Goal: Task Accomplishment & Management: Manage account settings

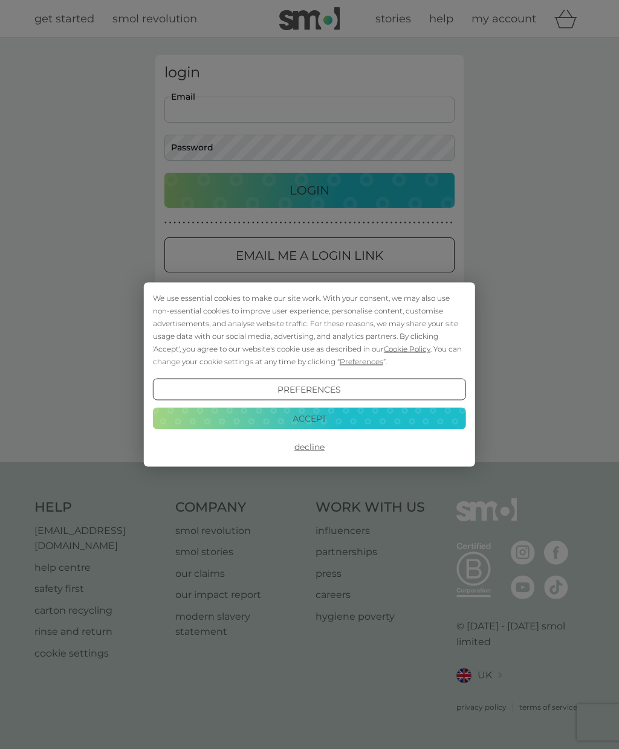
click at [323, 419] on button "Accept" at bounding box center [309, 418] width 313 height 22
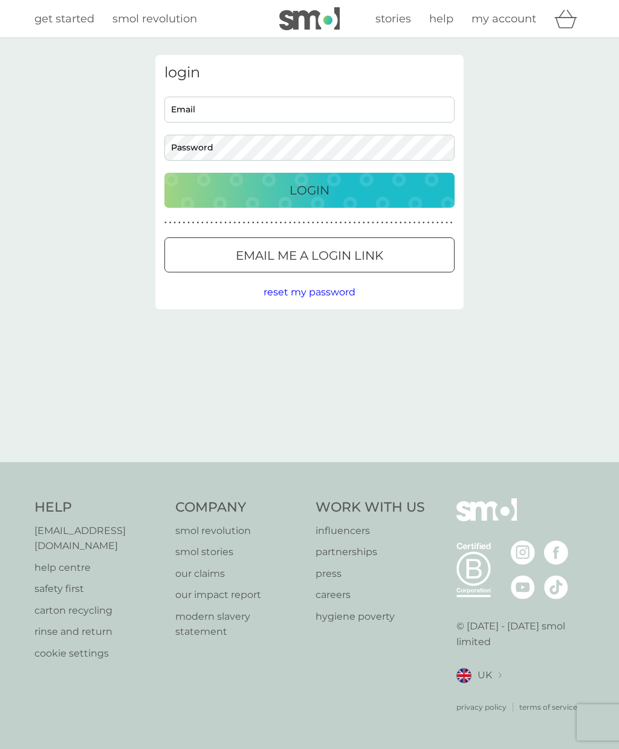
click at [303, 111] on input "Email" at bounding box center [309, 110] width 290 height 26
type input "lisa.draper1010@sky.com"
click at [341, 188] on div "Login" at bounding box center [309, 190] width 266 height 19
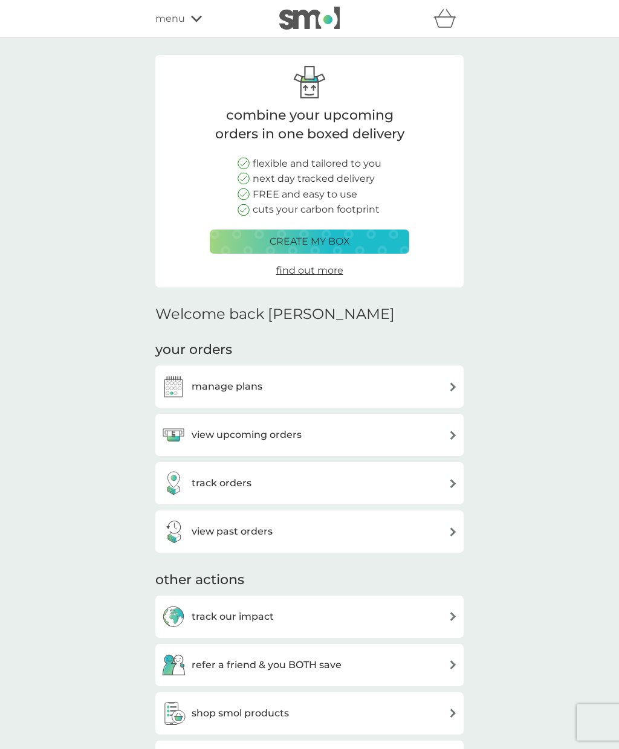
click at [286, 431] on h3 "view upcoming orders" at bounding box center [246, 435] width 110 height 16
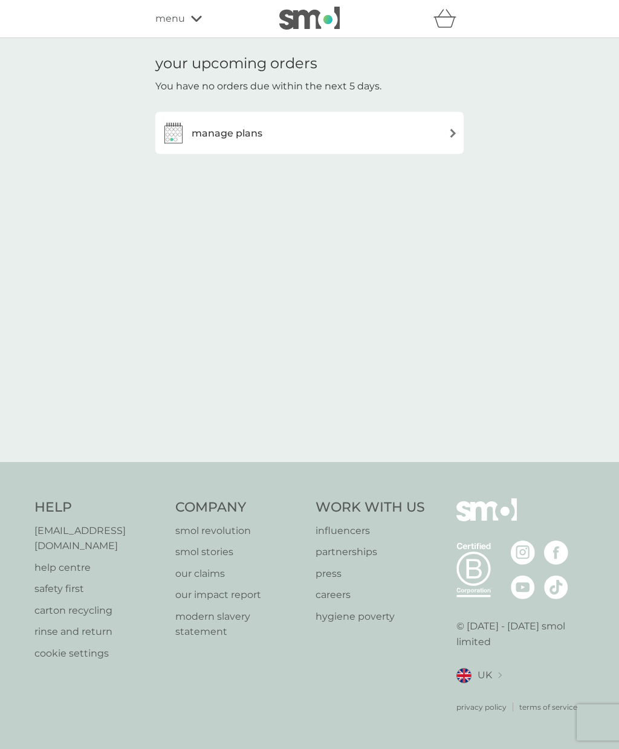
click at [429, 135] on div "manage plans" at bounding box center [309, 133] width 296 height 24
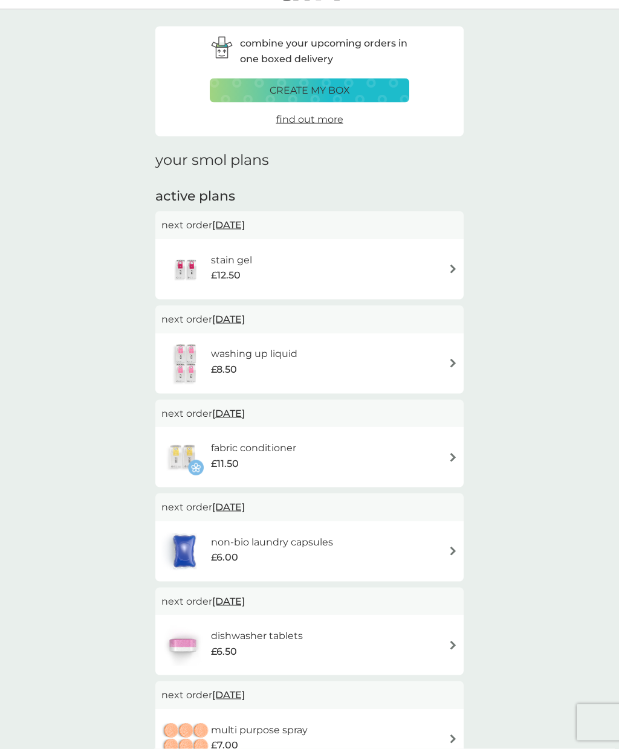
scroll to position [29, 0]
click at [443, 645] on div "dishwasher tablets £6.50" at bounding box center [309, 644] width 296 height 42
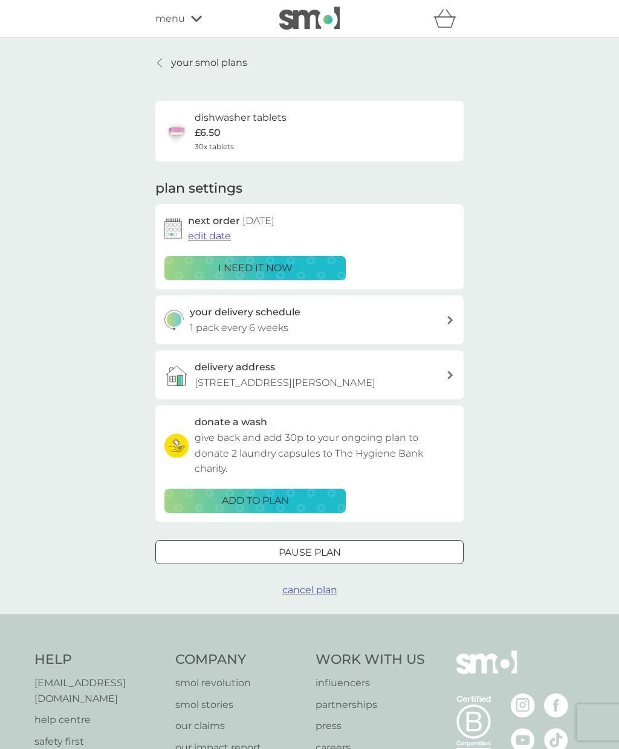
click at [212, 236] on span "edit date" at bounding box center [209, 235] width 43 height 11
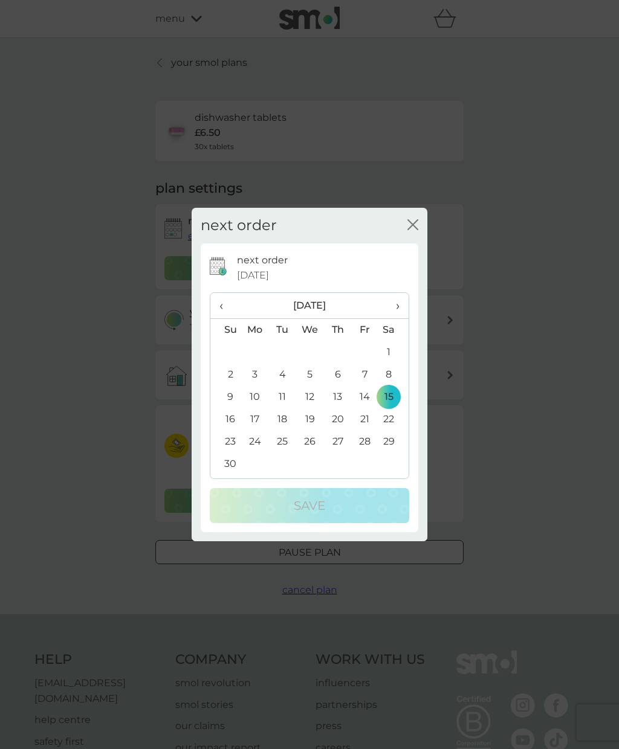
click at [228, 341] on th "Su" at bounding box center [225, 329] width 31 height 23
click at [223, 341] on th "Su" at bounding box center [225, 329] width 31 height 23
click at [227, 341] on th "Su" at bounding box center [225, 329] width 31 height 23
click at [229, 341] on th "Su" at bounding box center [225, 329] width 31 height 23
click at [387, 386] on td "8" at bounding box center [393, 375] width 30 height 22
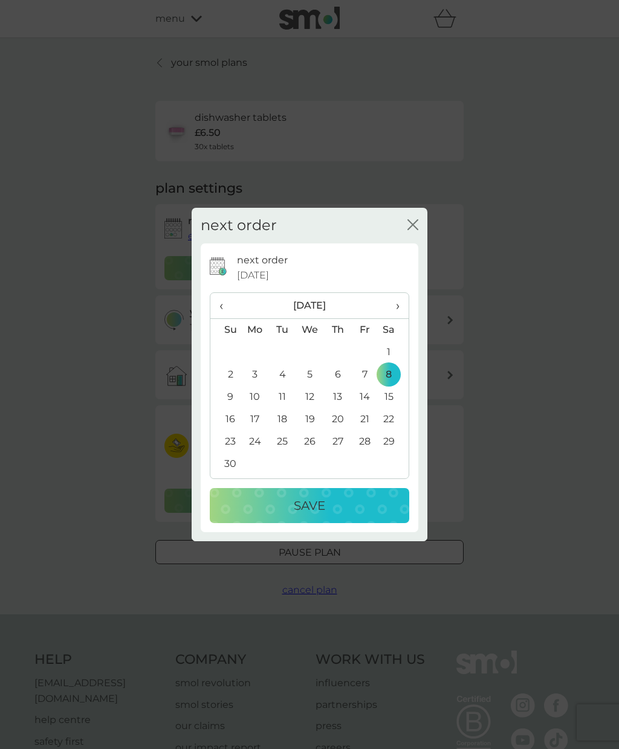
click at [389, 386] on td "8" at bounding box center [393, 375] width 30 height 22
click at [223, 341] on th "Su" at bounding box center [225, 329] width 31 height 23
click at [226, 341] on th "Su" at bounding box center [225, 329] width 31 height 23
click at [407, 281] on div "next order [DATE]" at bounding box center [323, 267] width 172 height 31
click at [413, 277] on div "next order [DATE] ‹ [DATE] › Su Mo Tu We Th Fr Sa 26 27 28 29 30 31 1 2 3 4 5 6…" at bounding box center [309, 387] width 217 height 289
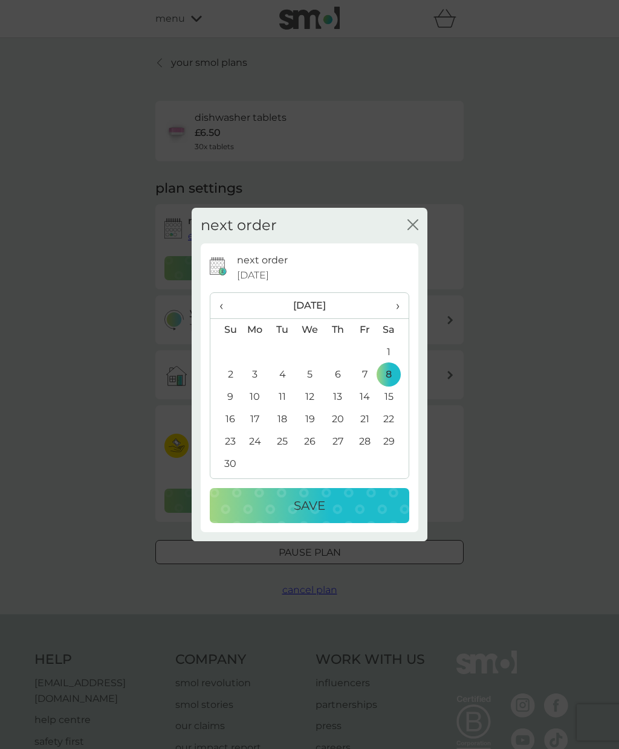
click at [414, 283] on div "next order [DATE] ‹ [DATE] › Su Mo Tu We Th Fr Sa 26 27 28 29 30 31 1 2 3 4 5 6…" at bounding box center [309, 387] width 217 height 289
click at [413, 283] on div "next order [DATE] ‹ [DATE] › Su Mo Tu We Th Fr Sa 26 27 28 29 30 31 1 2 3 4 5 6…" at bounding box center [309, 387] width 217 height 289
click at [417, 280] on div "next order [DATE] ‹ [DATE] › Su Mo Tu We Th Fr Sa 26 27 28 29 30 31 1 2 3 4 5 6…" at bounding box center [309, 387] width 217 height 289
click at [334, 541] on div at bounding box center [309, 536] width 217 height 9
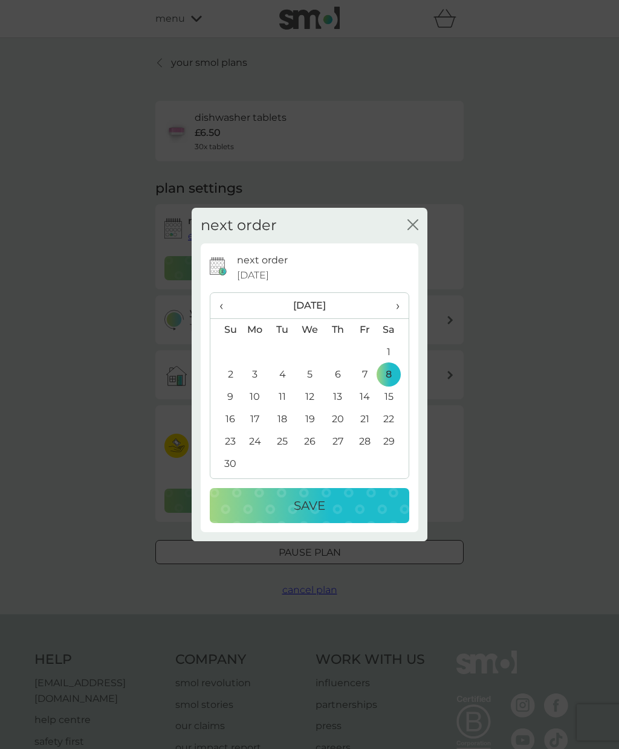
click at [527, 344] on div "next order close next order [DATE] ‹ [DATE] › Su Mo Tu We Th Fr Sa 26 27 28 29 …" at bounding box center [309, 374] width 619 height 749
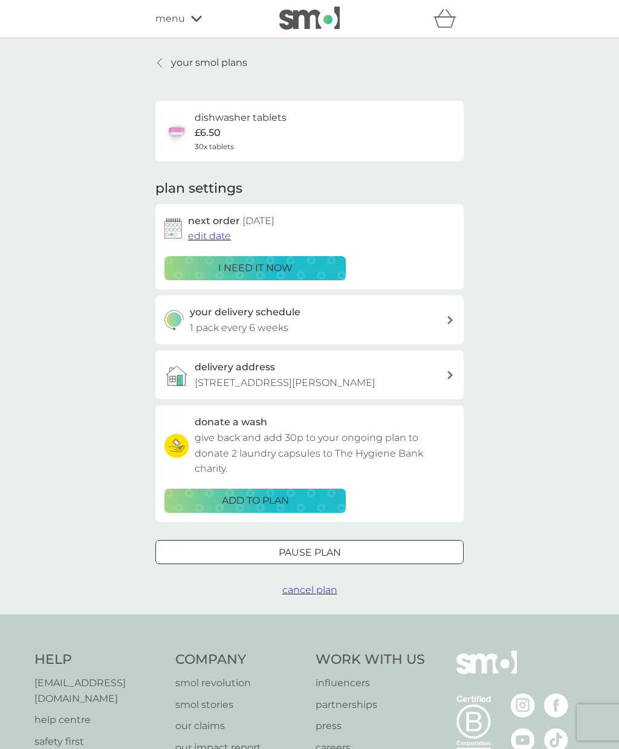
click at [422, 320] on div "your delivery schedule 1 pack every 6 weeks" at bounding box center [318, 319] width 257 height 31
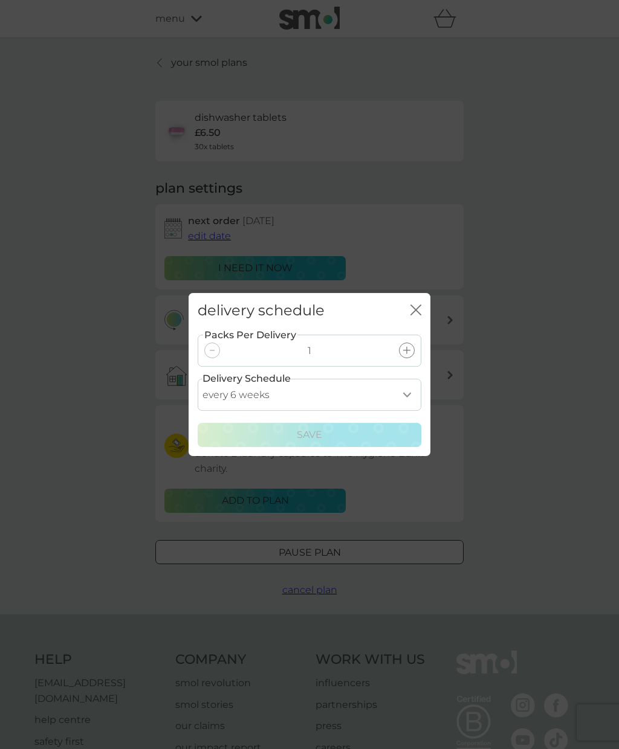
click at [405, 411] on select "every 1 week every 2 weeks every 3 weeks every 4 weeks every 5 weeks every 6 we…" at bounding box center [309, 395] width 223 height 32
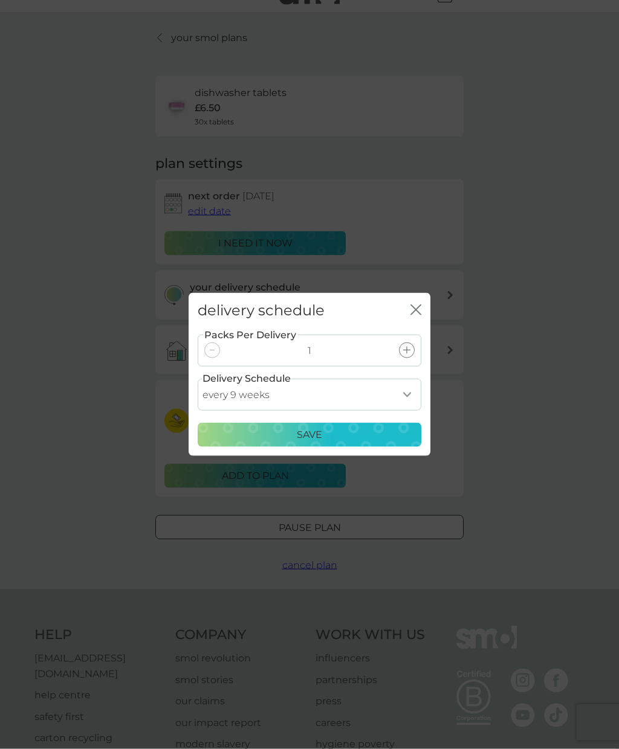
click at [407, 411] on select "every 1 week every 2 weeks every 3 weeks every 4 weeks every 5 weeks every 6 we…" at bounding box center [309, 395] width 223 height 32
click at [414, 411] on select "every 1 week every 2 weeks every 3 weeks every 4 weeks every 5 weeks every 6 we…" at bounding box center [309, 395] width 223 height 32
select select "35"
click at [340, 443] on div "Save" at bounding box center [309, 435] width 208 height 16
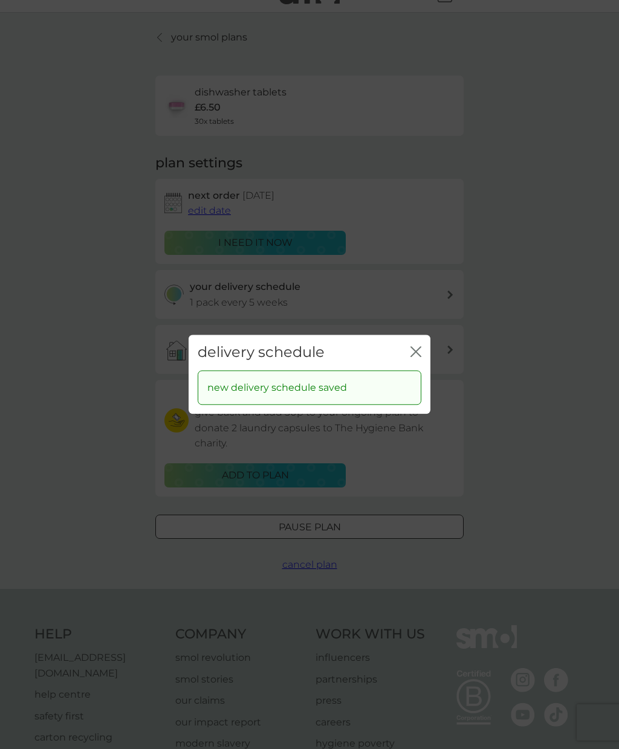
click at [555, 282] on div "delivery schedule close new delivery schedule saved" at bounding box center [309, 374] width 619 height 749
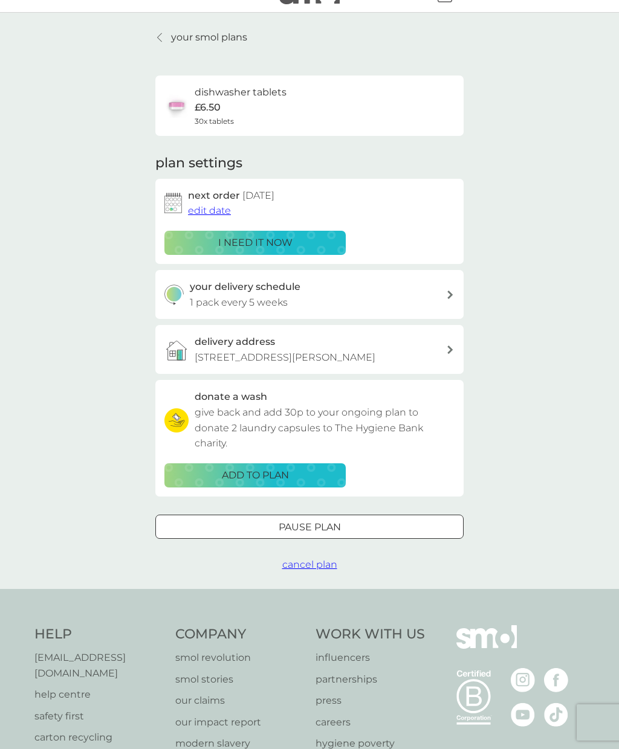
click at [230, 107] on div "dishwasher tablets £6.50 30x tablets" at bounding box center [241, 106] width 92 height 42
click at [214, 111] on p "£6.50" at bounding box center [208, 108] width 26 height 16
click at [254, 237] on p "i need it now" at bounding box center [255, 243] width 74 height 16
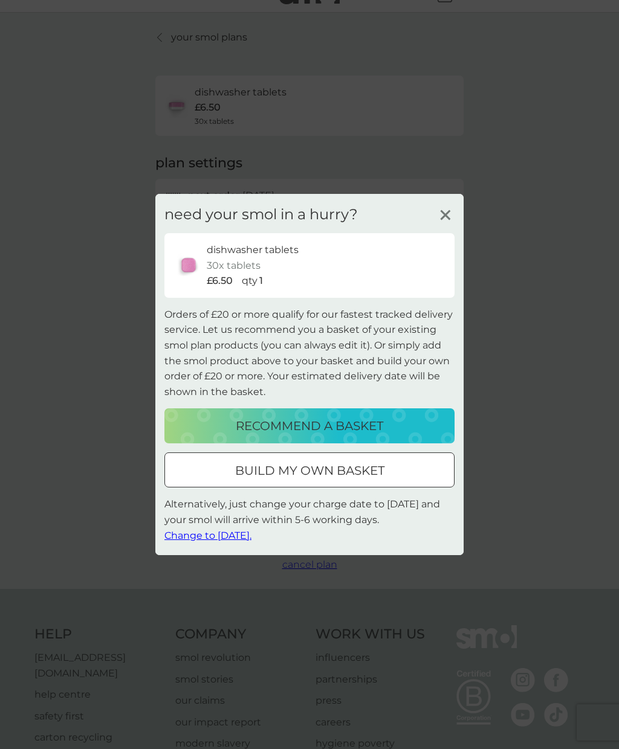
click at [442, 220] on line at bounding box center [444, 215] width 9 height 9
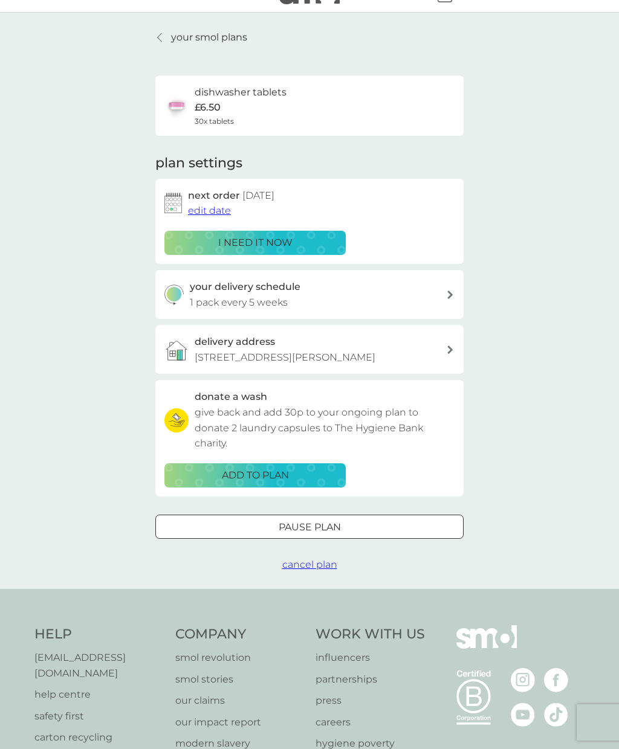
click at [265, 239] on p "i need it now" at bounding box center [255, 243] width 74 height 16
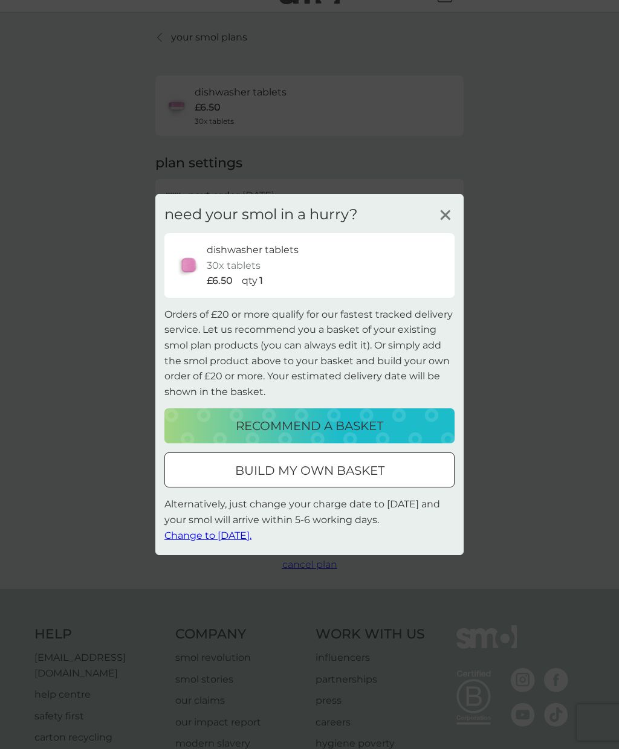
click at [356, 436] on p "recommend a basket" at bounding box center [309, 425] width 147 height 19
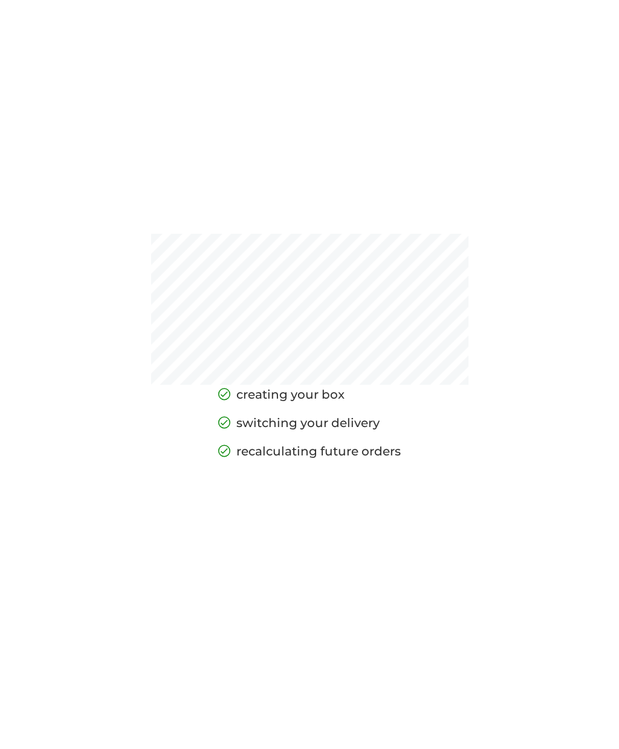
scroll to position [1, 0]
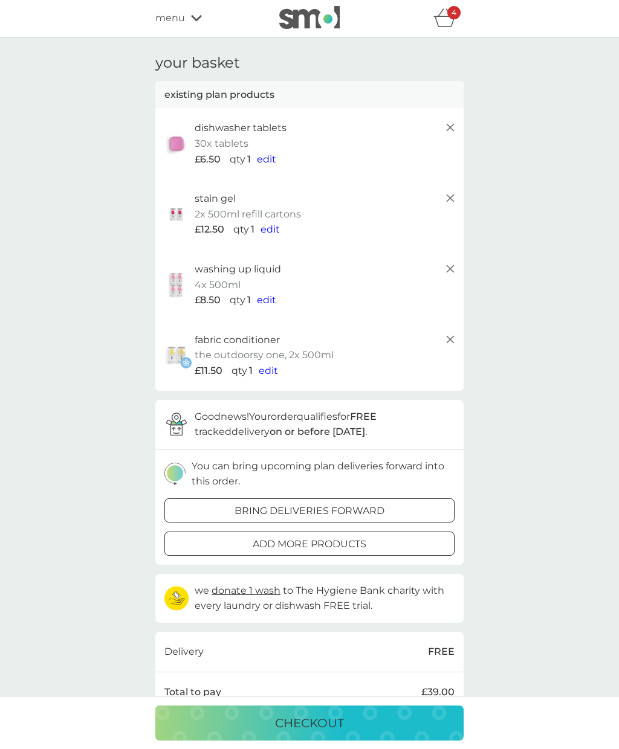
click at [275, 230] on span "edit" at bounding box center [269, 228] width 19 height 11
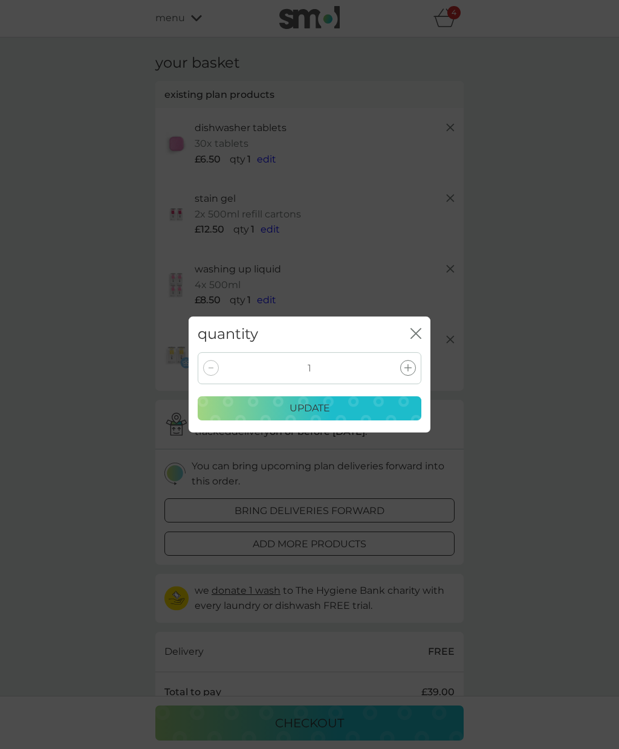
click at [325, 416] on p "update" at bounding box center [309, 408] width 40 height 16
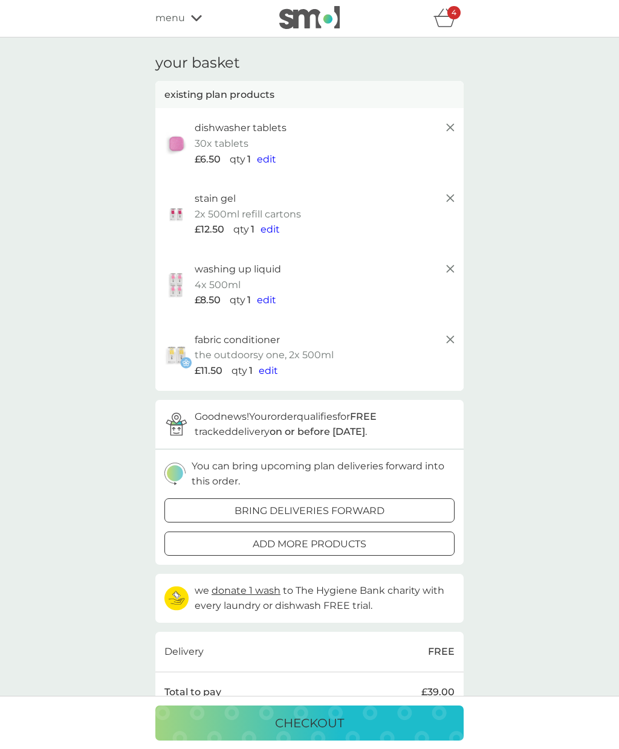
click at [275, 231] on span "edit" at bounding box center [269, 228] width 19 height 11
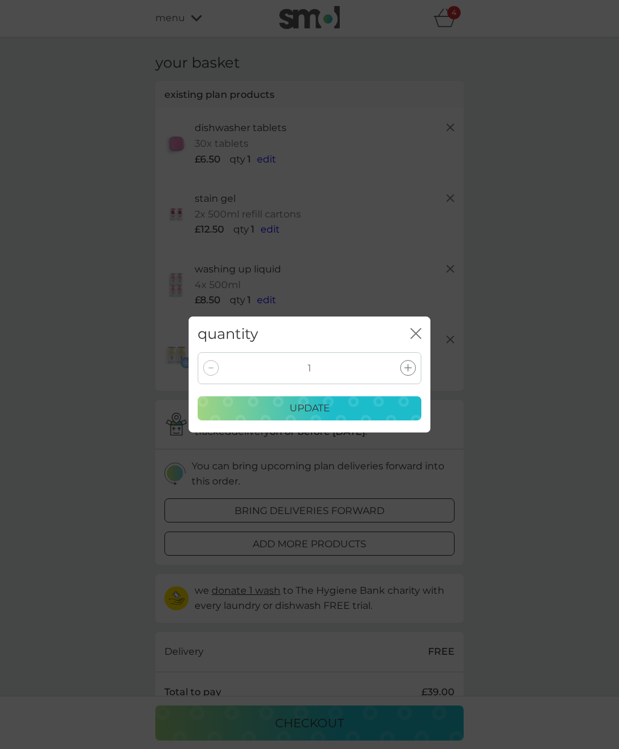
click at [322, 416] on p "update" at bounding box center [309, 408] width 40 height 16
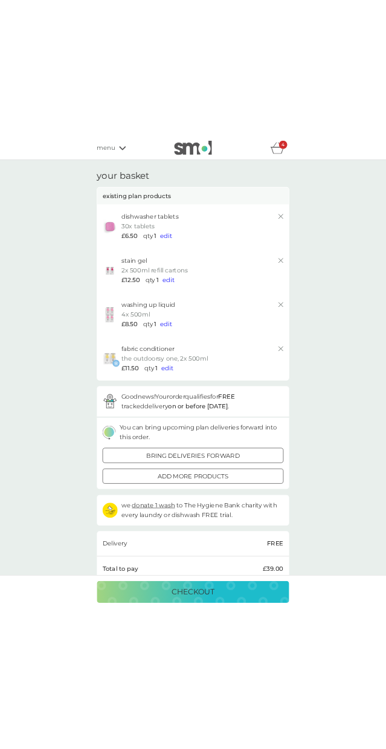
scroll to position [0, 0]
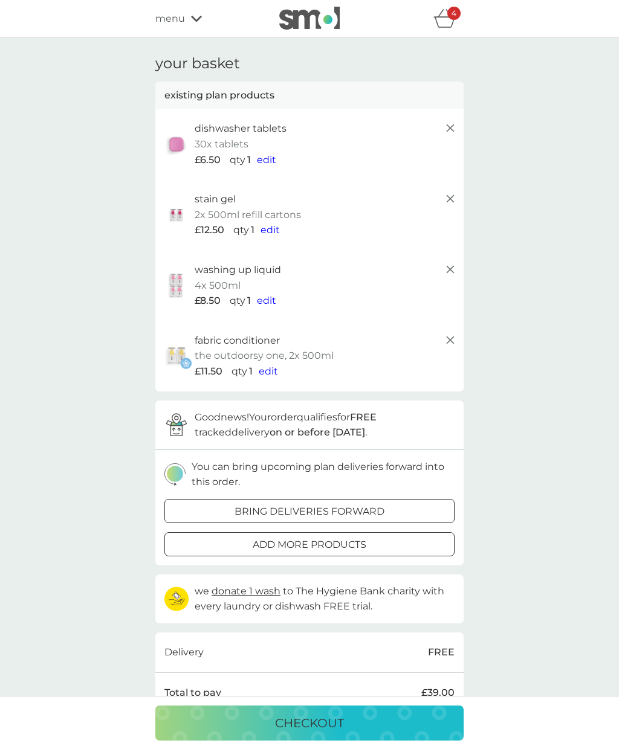
click at [449, 22] on icon "basket" at bounding box center [444, 18] width 23 height 19
click at [452, 20] on icon "basket" at bounding box center [444, 18] width 23 height 19
click at [445, 127] on icon at bounding box center [450, 128] width 14 height 14
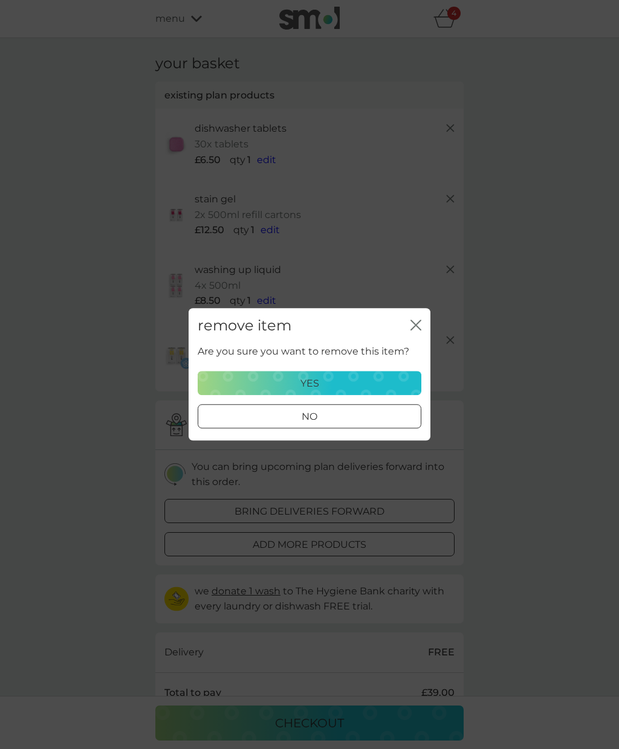
click at [332, 423] on div "no" at bounding box center [309, 418] width 222 height 16
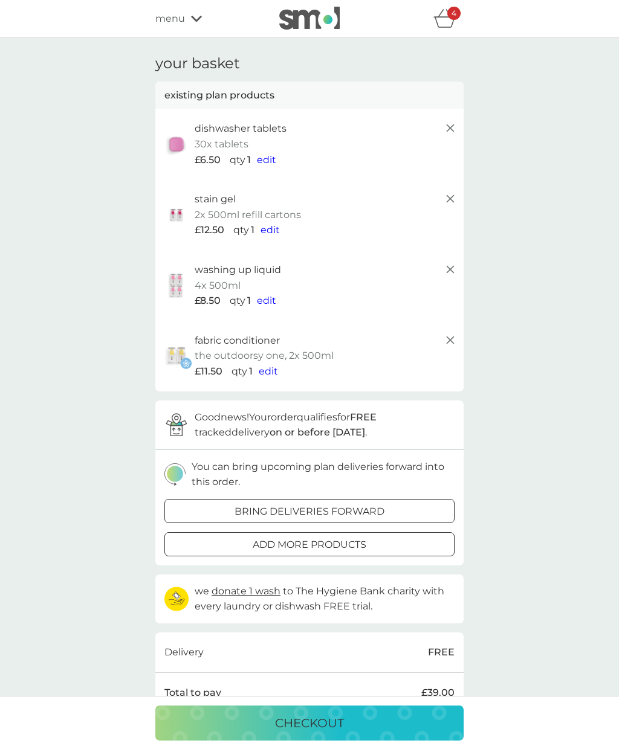
click at [445, 194] on icon at bounding box center [450, 198] width 14 height 14
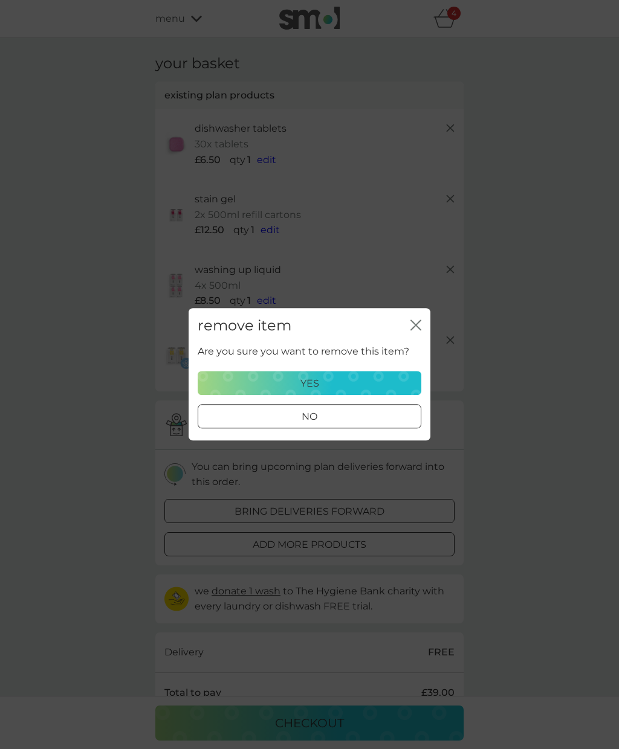
click at [339, 384] on div "yes" at bounding box center [309, 384] width 208 height 16
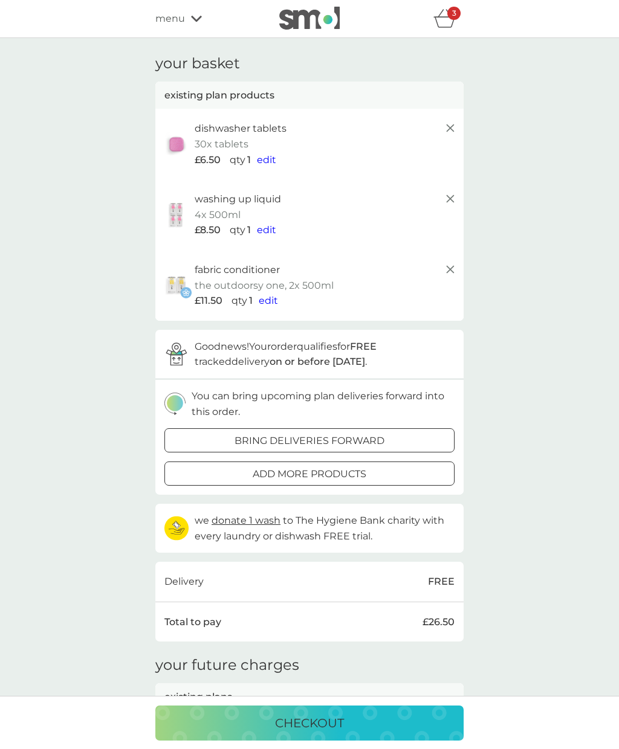
click at [444, 199] on icon at bounding box center [450, 198] width 14 height 14
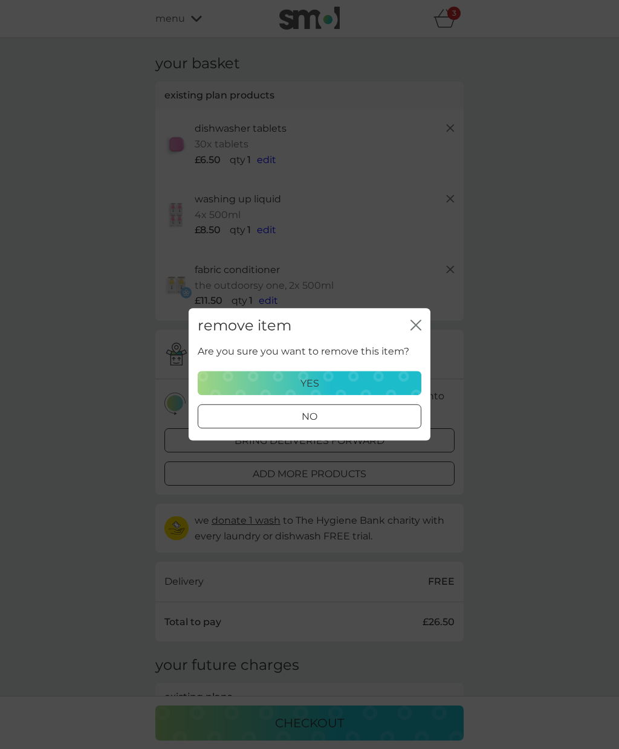
click at [330, 387] on div "yes" at bounding box center [309, 384] width 208 height 16
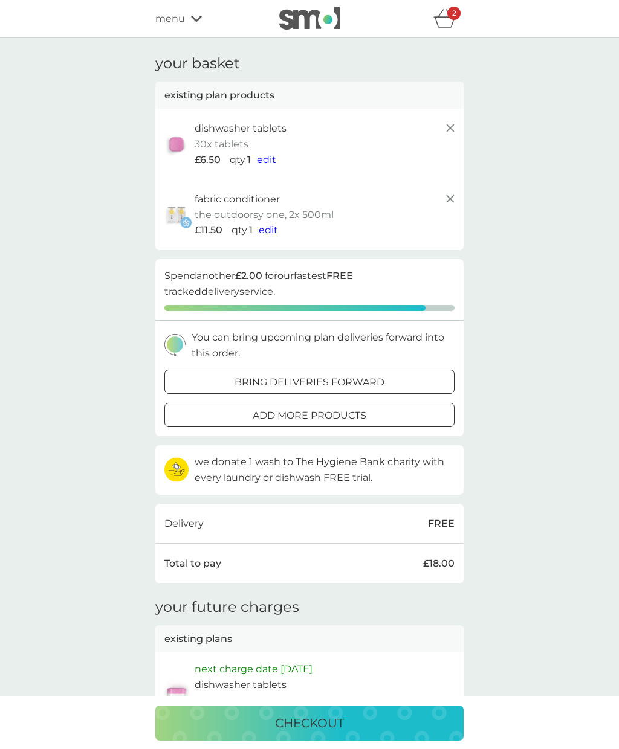
click at [446, 193] on icon at bounding box center [450, 198] width 14 height 14
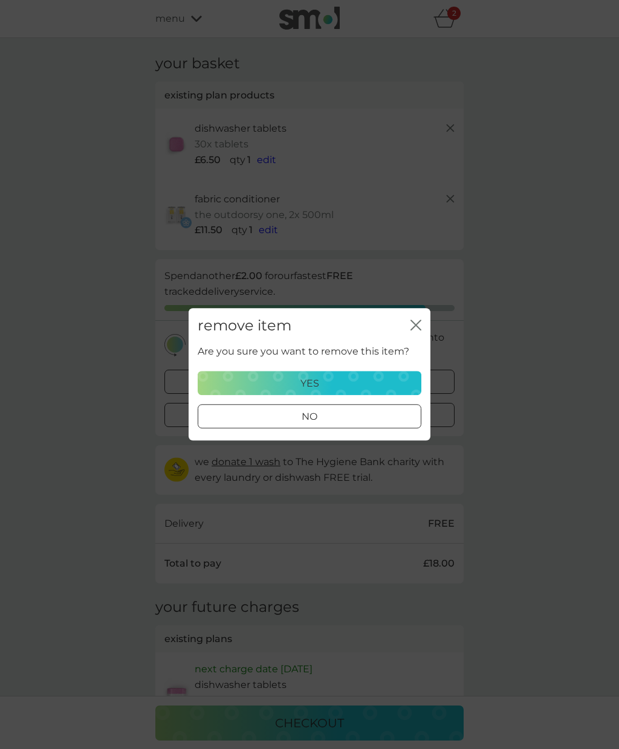
click at [336, 382] on div "yes" at bounding box center [309, 384] width 208 height 16
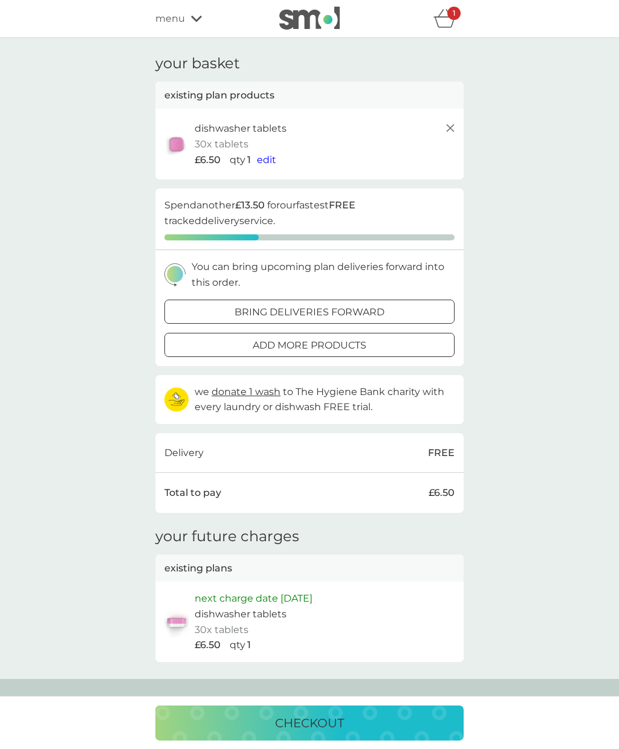
click at [448, 125] on line at bounding box center [449, 127] width 7 height 7
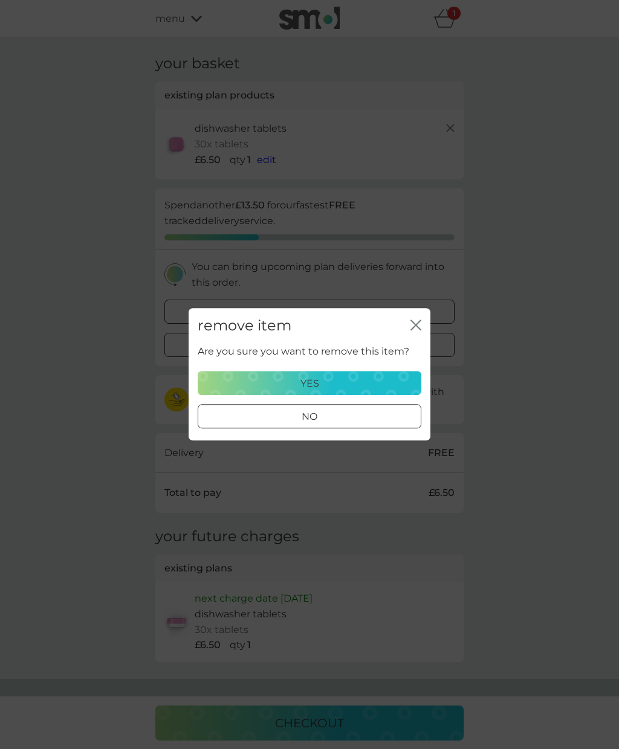
click at [330, 382] on div "yes" at bounding box center [309, 384] width 208 height 16
